Goal: Task Accomplishment & Management: Complete application form

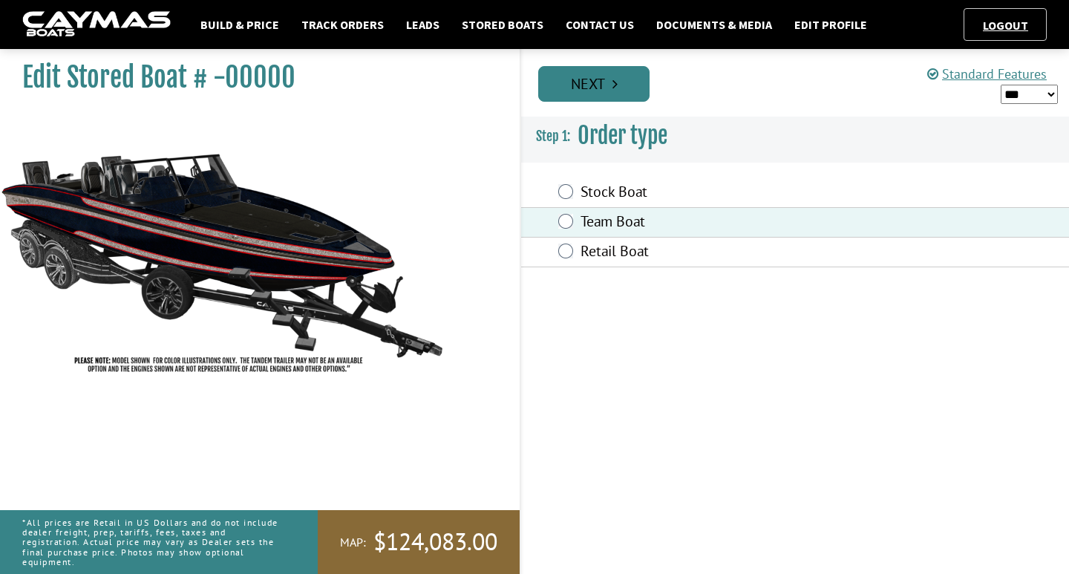
click at [614, 89] on icon "Pagination" at bounding box center [614, 83] width 5 height 15
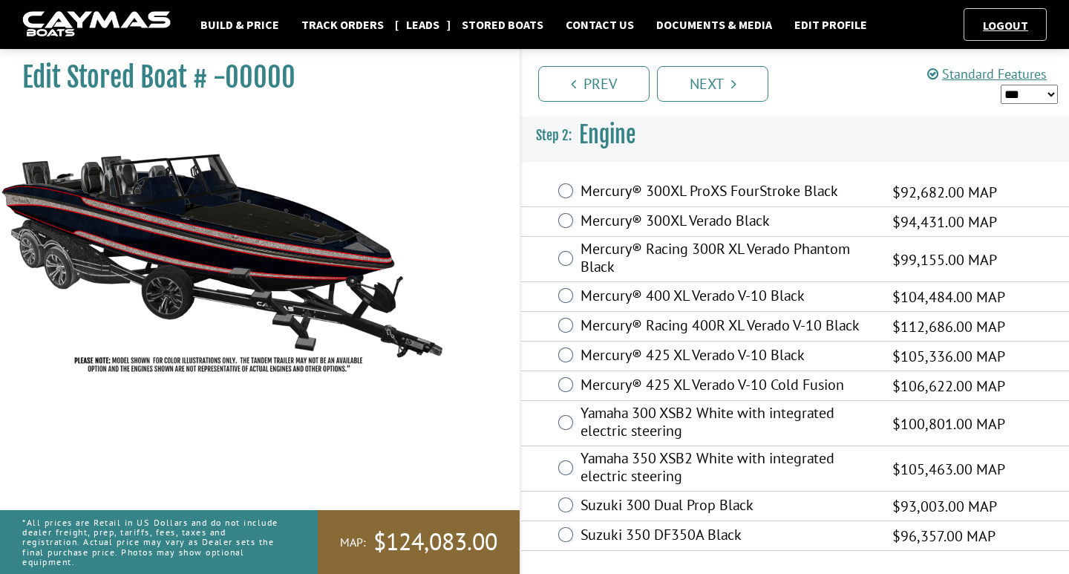
click at [422, 28] on link "Leads" at bounding box center [423, 24] width 48 height 19
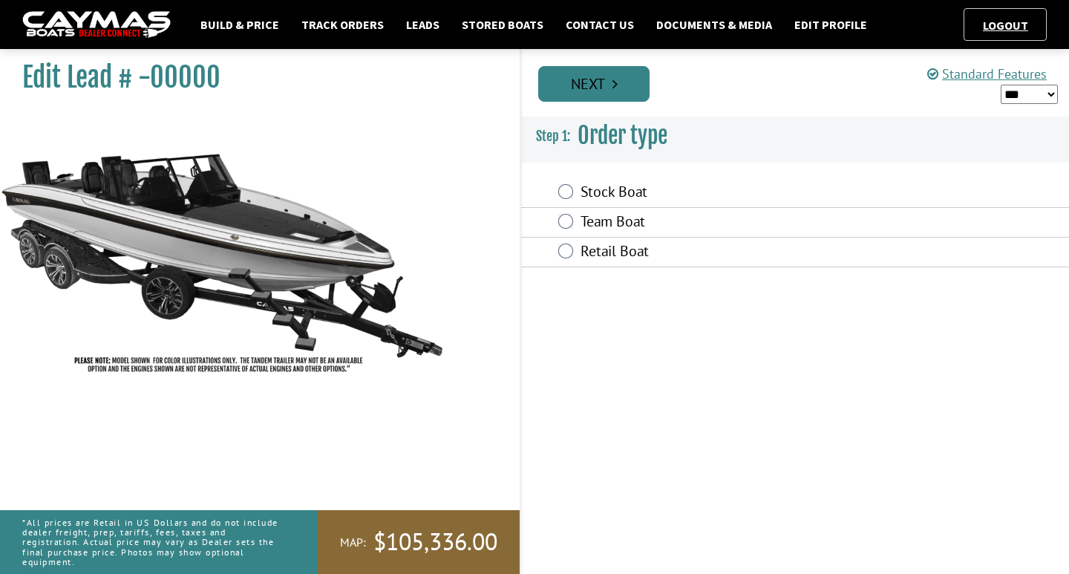
click at [609, 99] on link "Next" at bounding box center [593, 84] width 111 height 36
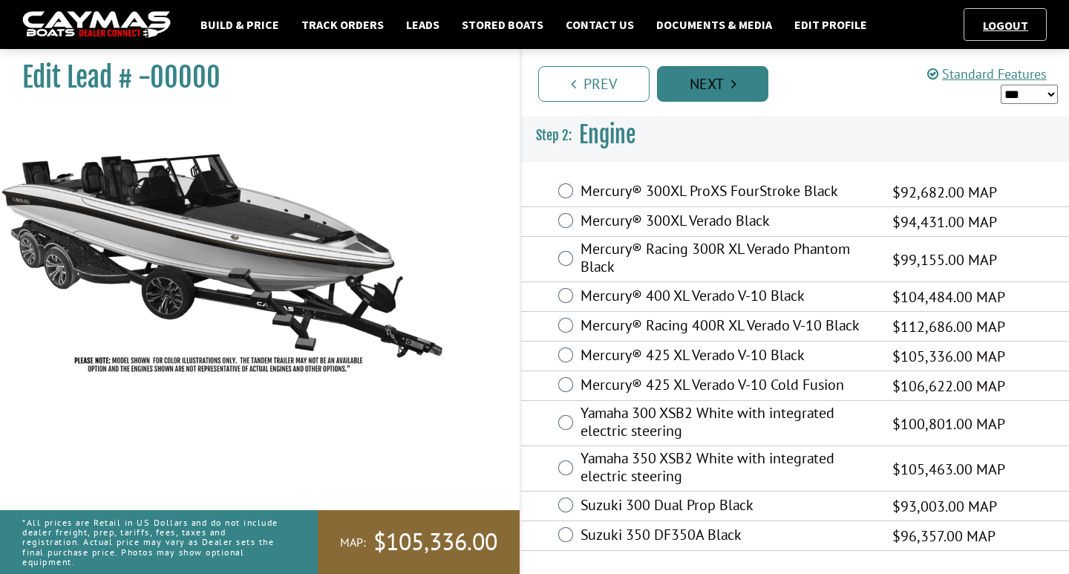
click at [716, 87] on link "Next" at bounding box center [712, 84] width 111 height 36
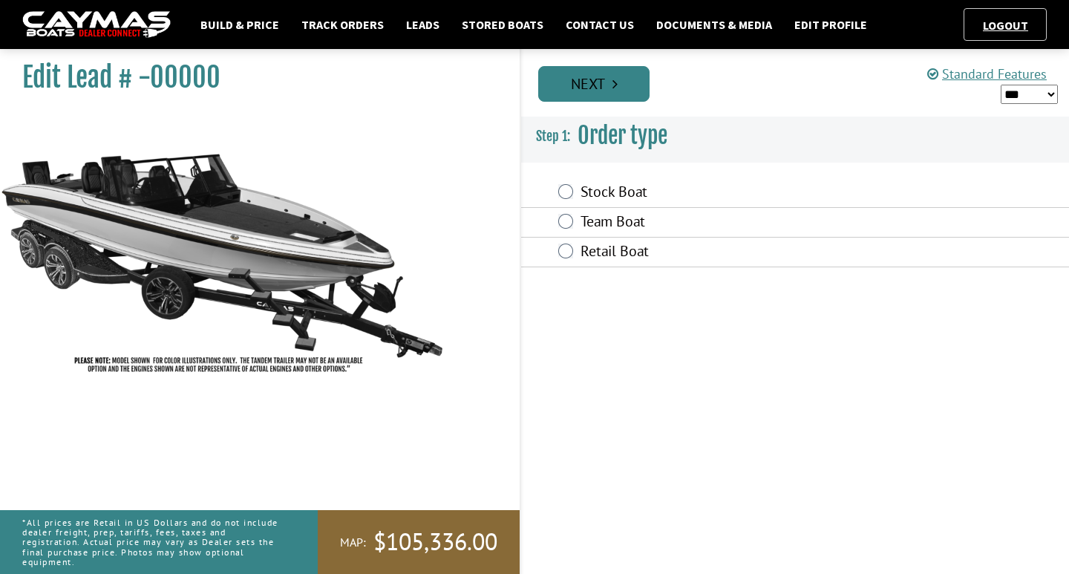
click at [612, 69] on link "Next" at bounding box center [593, 84] width 111 height 36
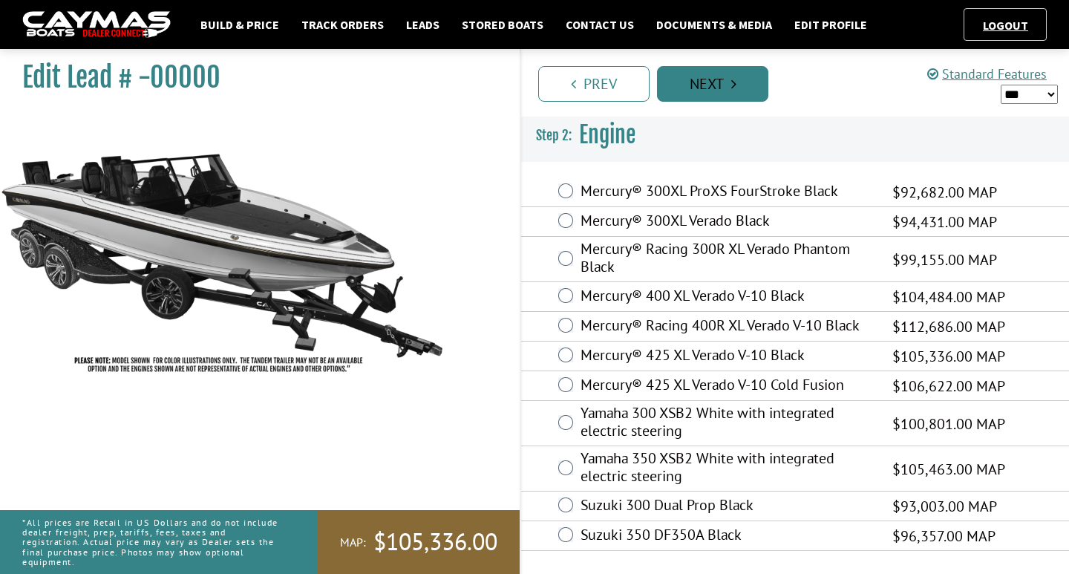
click at [713, 94] on link "Next" at bounding box center [712, 84] width 111 height 36
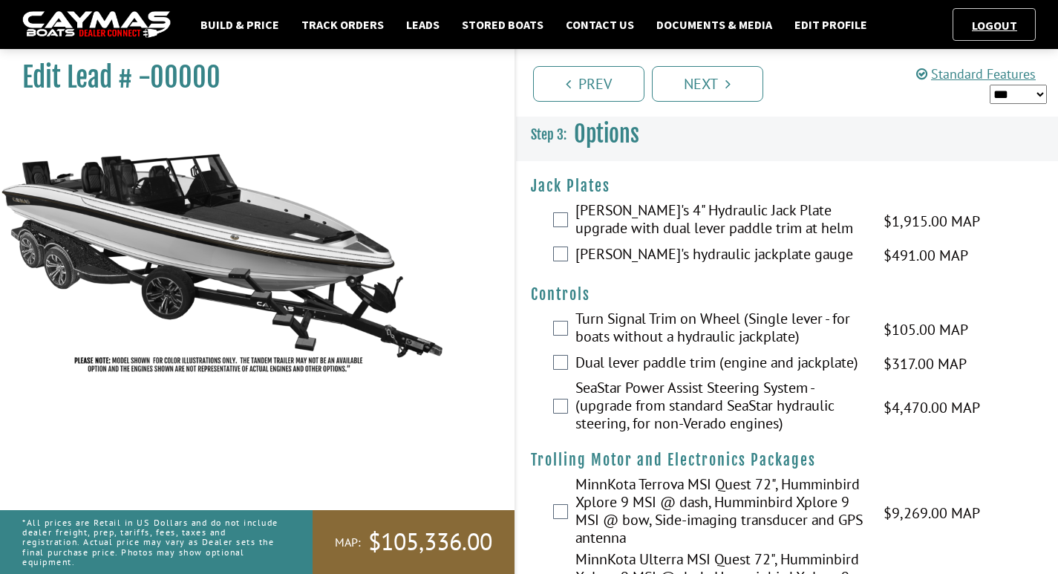
click at [1011, 93] on select "*** ****** ******" at bounding box center [1017, 94] width 57 height 19
select select "*"
click at [989, 85] on select "*** ****** ******" at bounding box center [1017, 94] width 57 height 19
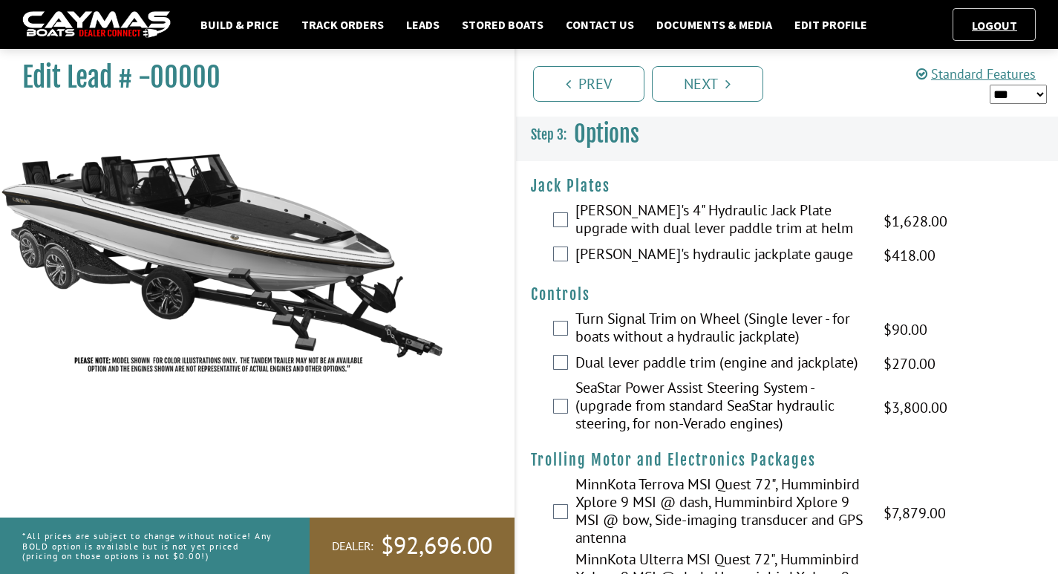
click at [562, 211] on div "Bob's 4" Hydraulic Jack Plate upgrade with dual lever paddle trim at helm $1,91…" at bounding box center [787, 220] width 543 height 39
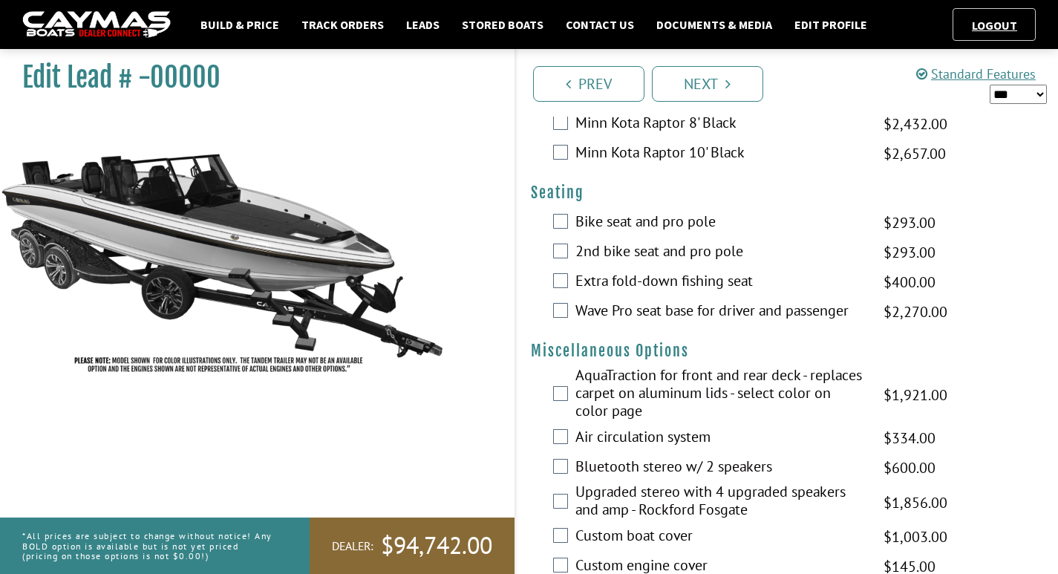
scroll to position [1554, 0]
